Goal: Task Accomplishment & Management: Manage account settings

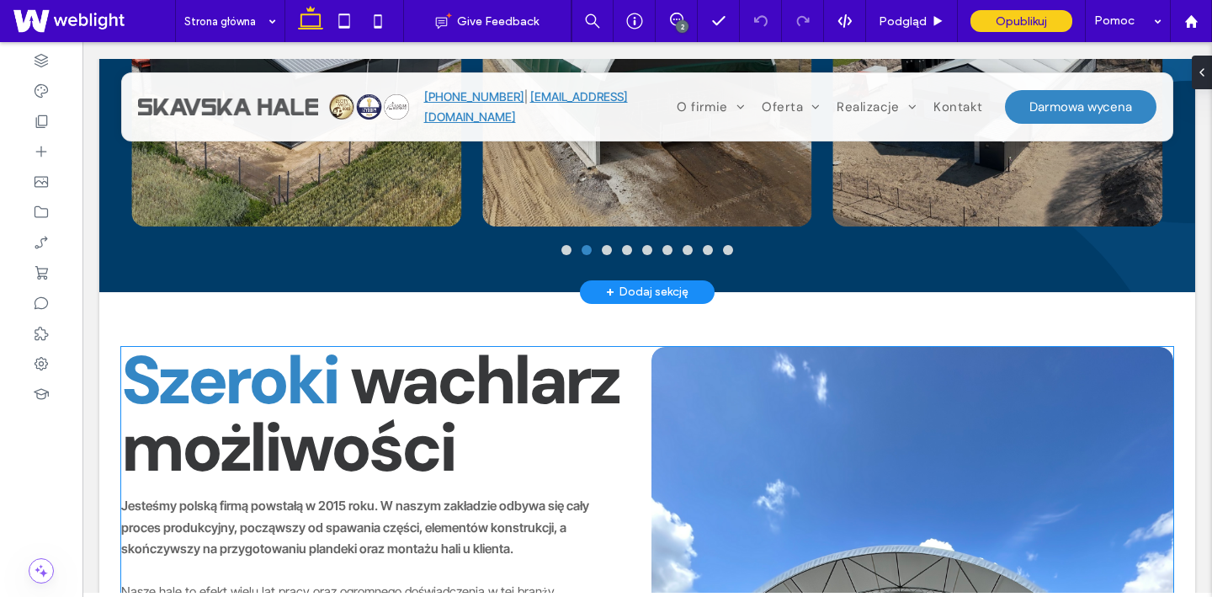
scroll to position [1595, 0]
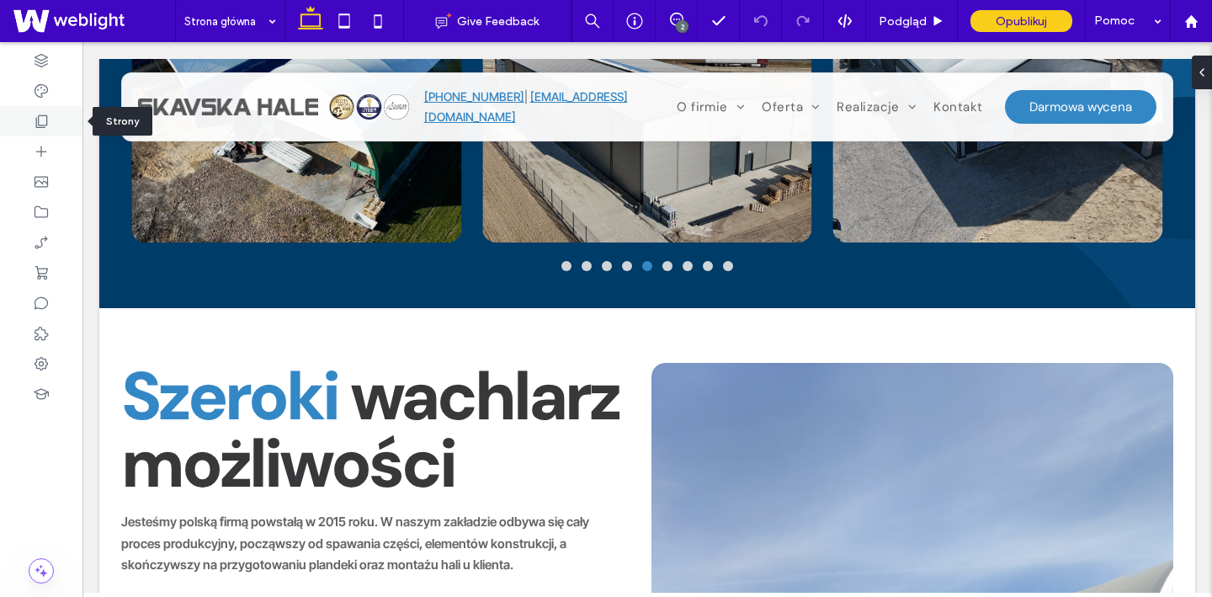
click at [38, 113] on icon at bounding box center [41, 121] width 17 height 17
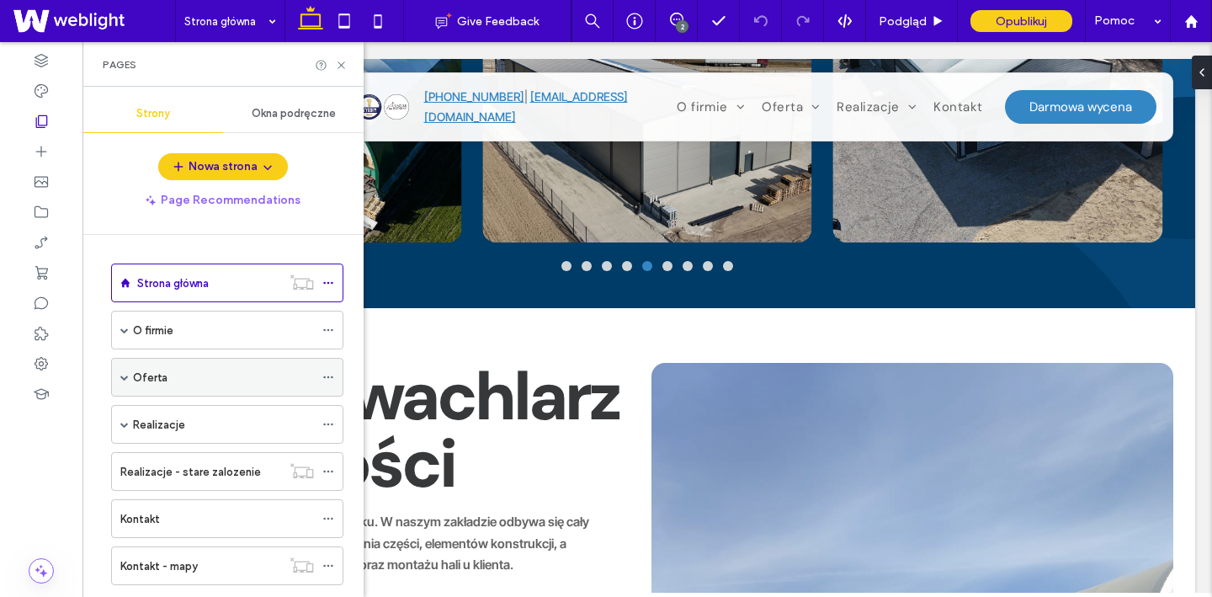
click at [177, 367] on div "Oferta" at bounding box center [223, 376] width 181 height 37
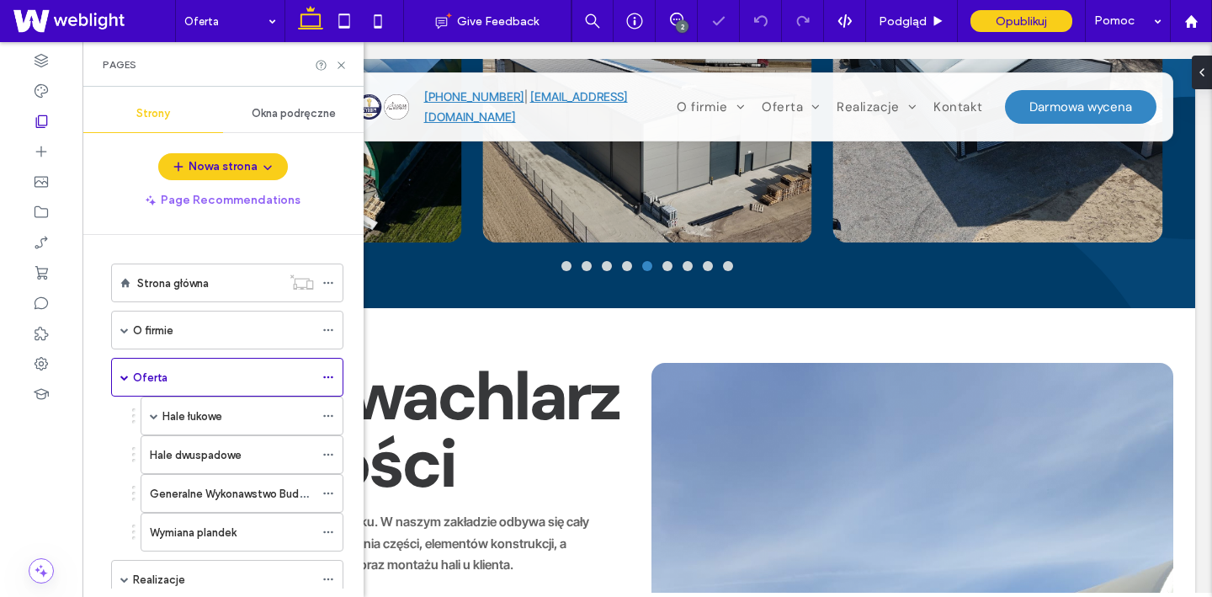
click at [217, 413] on label "Hale łukowe" at bounding box center [192, 415] width 60 height 29
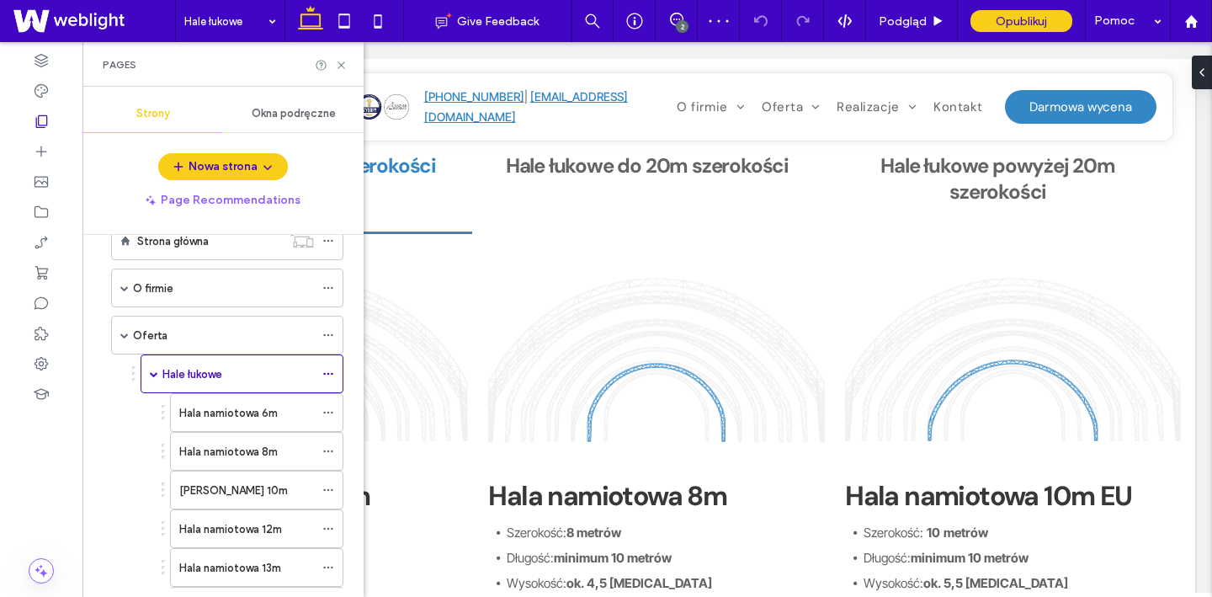
scroll to position [44, 0]
click at [176, 298] on div "O firmie" at bounding box center [223, 286] width 181 height 37
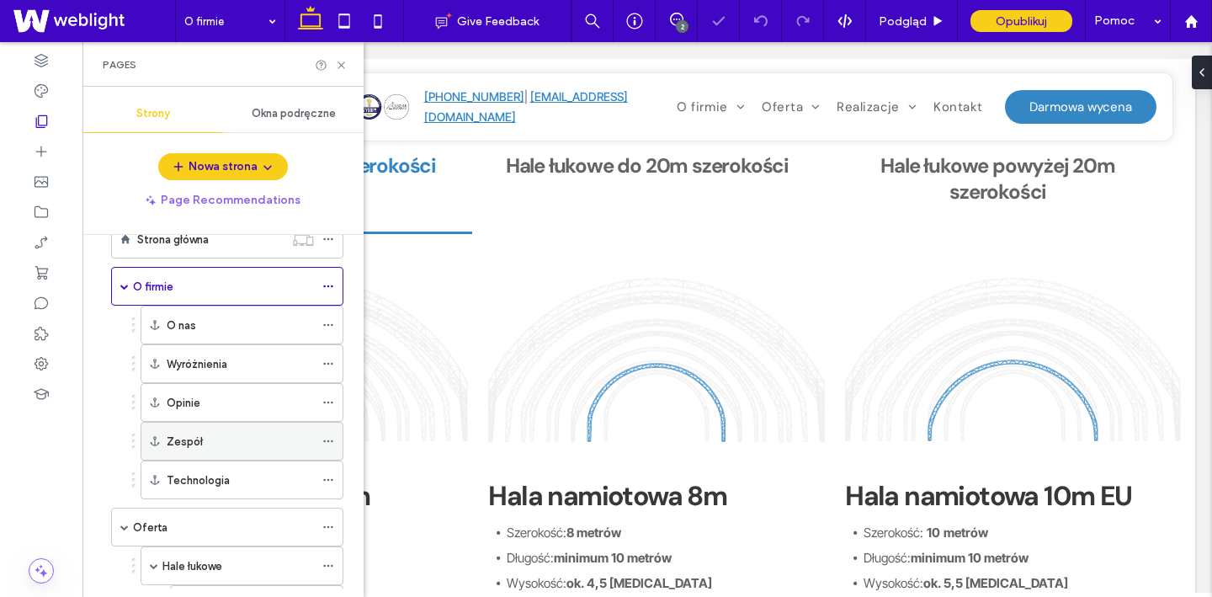
click at [211, 448] on div "Zespół" at bounding box center [240, 441] width 147 height 18
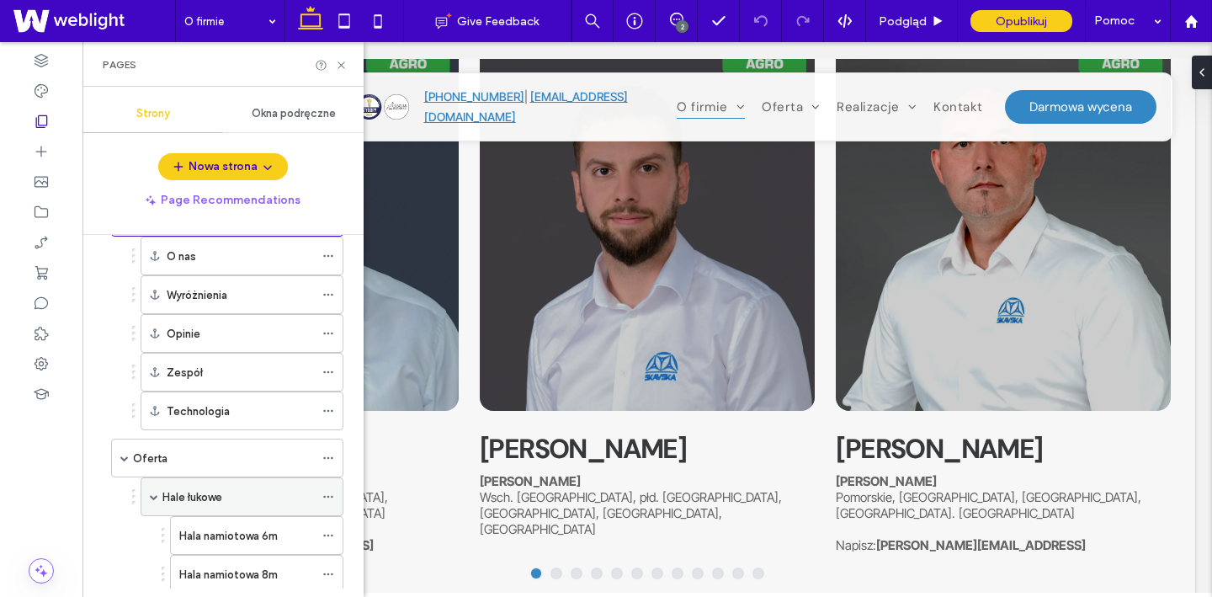
scroll to position [109, 0]
click at [342, 65] on icon at bounding box center [341, 65] width 13 height 13
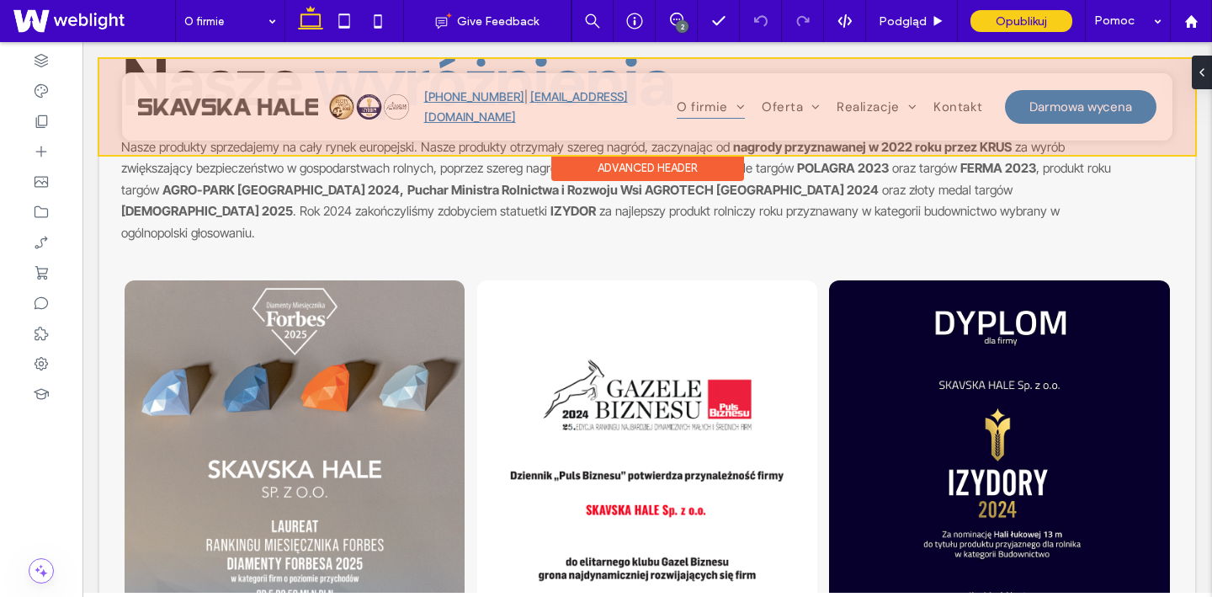
scroll to position [902, 0]
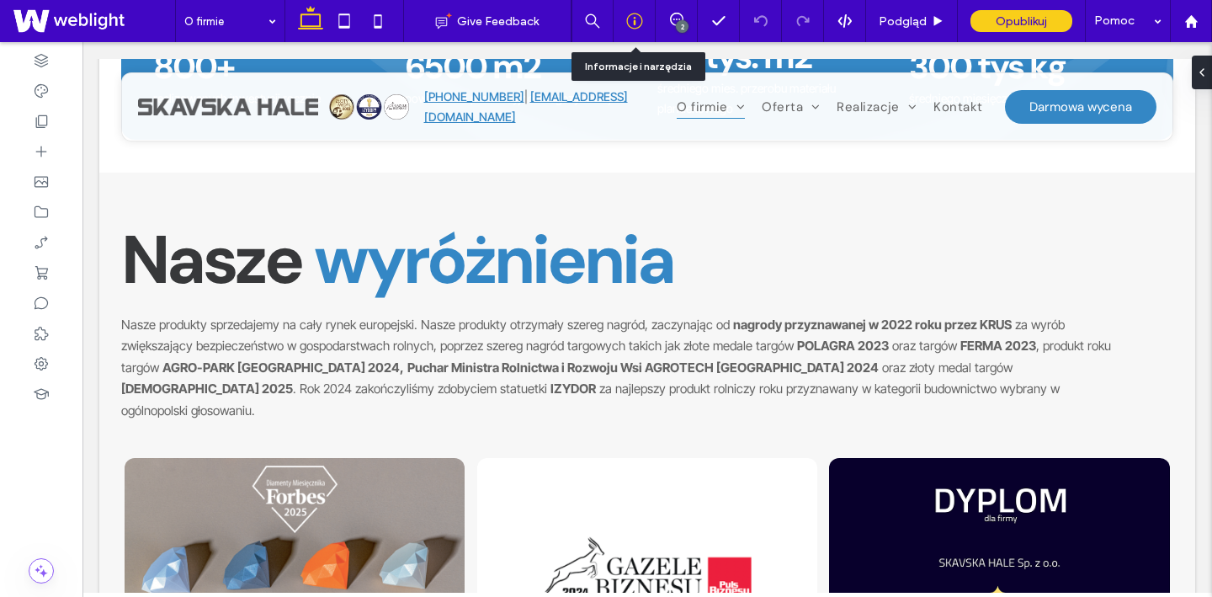
click at [634, 24] on use at bounding box center [634, 21] width 16 height 16
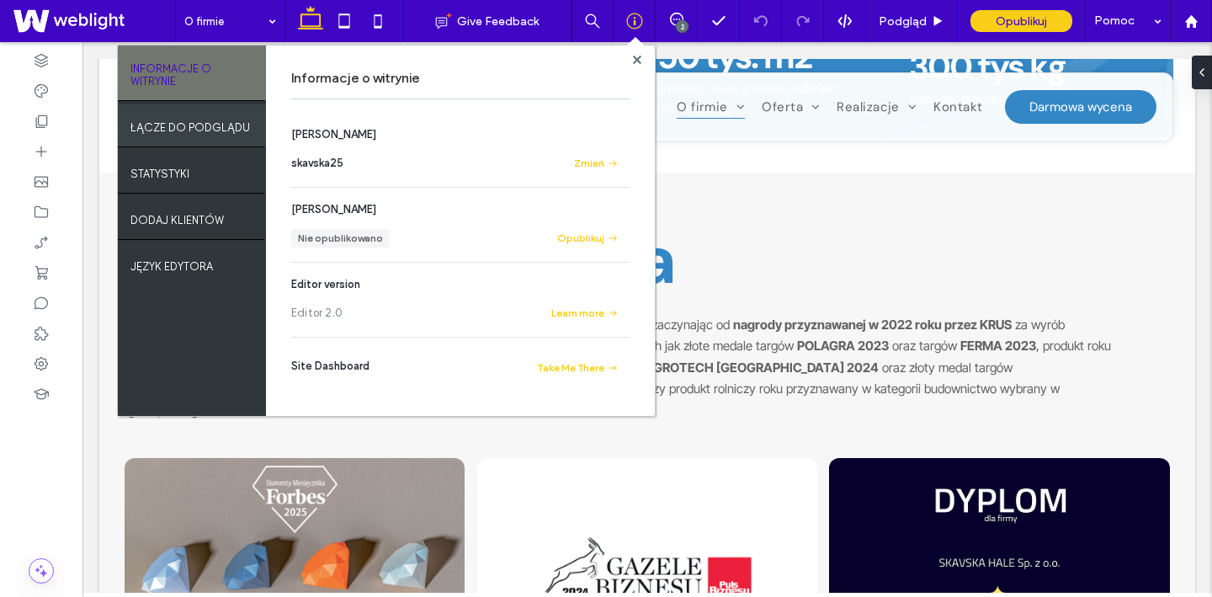
click at [246, 130] on label "ŁĄCZE DO PODGLĄDU" at bounding box center [189, 123] width 119 height 21
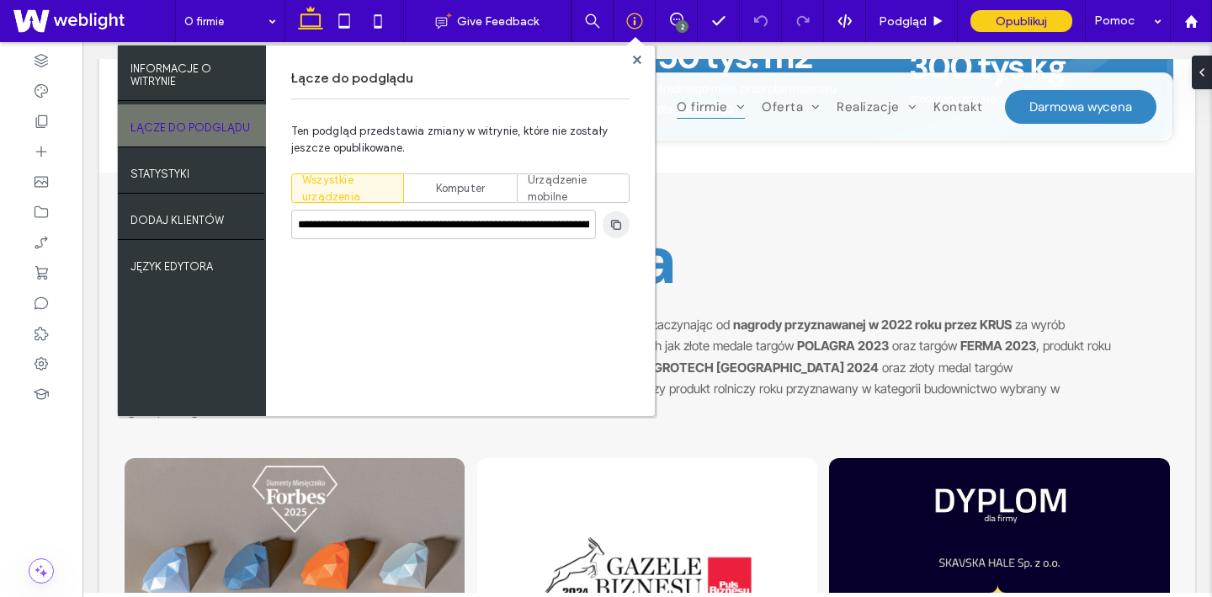
click at [613, 223] on use "button" at bounding box center [616, 224] width 10 height 10
